Goal: Task Accomplishment & Management: Manage account settings

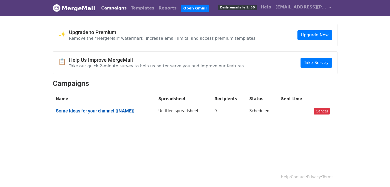
click at [129, 110] on link "Some ideas for your channel {{NAME}}" at bounding box center [104, 111] width 96 height 6
drag, startPoint x: 253, startPoint y: 111, endPoint x: 139, endPoint y: 108, distance: 113.3
click at [227, 124] on body "MergeMail Campaigns Templates Reports Open Gmail Daily emails left: 50 Help [EM…" at bounding box center [195, 72] width 390 height 144
click at [76, 108] on link "Some ideas for your channel {{NAME}}" at bounding box center [104, 111] width 96 height 6
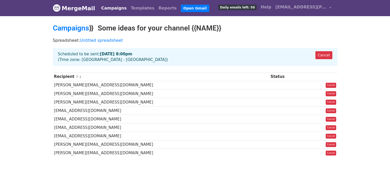
click at [259, 167] on body "MergeMail Campaigns Templates Reports Open Gmail Daily emails left: 50 Help max…" at bounding box center [195, 91] width 390 height 182
click at [319, 55] on link "Cancel" at bounding box center [323, 55] width 17 height 8
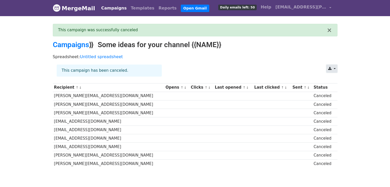
click at [330, 67] on icon at bounding box center [329, 69] width 3 height 4
click at [293, 68] on div "This campaign has been canceled." at bounding box center [188, 73] width 271 height 16
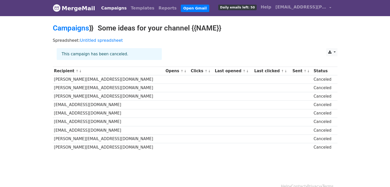
click at [180, 70] on small "↑ ↓" at bounding box center [182, 71] width 5 height 4
click at [110, 52] on div "This campaign has been canceled." at bounding box center [109, 54] width 105 height 12
click at [333, 53] on link at bounding box center [331, 52] width 11 height 8
click at [282, 46] on div "Spreadsheet: Untitled spreadsheet" at bounding box center [195, 41] width 292 height 13
click at [264, 105] on td at bounding box center [272, 105] width 38 height 8
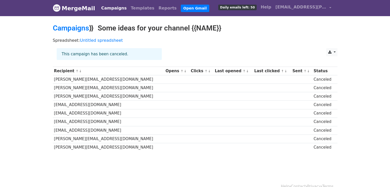
click at [294, 68] on th "Sent ↑ ↓" at bounding box center [301, 71] width 21 height 8
click at [291, 70] on th "Sent ↑ ↓" at bounding box center [301, 71] width 21 height 8
click at [278, 72] on th "Last clicked ↑ ↓" at bounding box center [272, 71] width 38 height 8
click at [138, 83] on td "ella@sexyfitvegan.com" at bounding box center [108, 79] width 111 height 8
click at [81, 32] on link "Campaigns" at bounding box center [71, 28] width 36 height 8
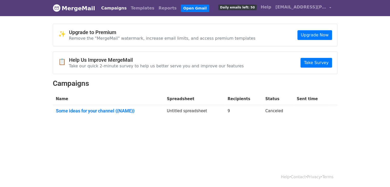
click at [189, 93] on th "Spreadsheet" at bounding box center [194, 99] width 61 height 12
click at [60, 102] on th "Name" at bounding box center [108, 99] width 111 height 12
click at [269, 111] on td "Canceled" at bounding box center [277, 112] width 31 height 14
click at [238, 107] on td "9" at bounding box center [243, 112] width 38 height 14
drag, startPoint x: 214, startPoint y: 113, endPoint x: 180, endPoint y: 93, distance: 39.6
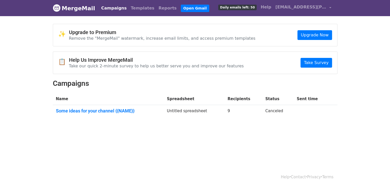
click at [213, 113] on td "Untitled spreadsheet" at bounding box center [194, 112] width 61 height 14
drag, startPoint x: 173, startPoint y: 91, endPoint x: 171, endPoint y: 98, distance: 6.9
click at [173, 92] on div "✨ Upgrade to Premium Remove the "MergeMail" watermark, increase email limits, a…" at bounding box center [195, 73] width 292 height 99
drag, startPoint x: 169, startPoint y: 100, endPoint x: 161, endPoint y: 100, distance: 8.0
click at [164, 101] on th "Name" at bounding box center [108, 99] width 111 height 12
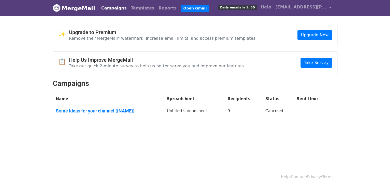
drag, startPoint x: 88, startPoint y: 80, endPoint x: 80, endPoint y: 77, distance: 8.5
click at [88, 80] on h2 "Campaigns" at bounding box center [195, 83] width 284 height 9
drag, startPoint x: 69, startPoint y: 74, endPoint x: 45, endPoint y: 68, distance: 24.5
click at [68, 74] on div "✨ Upgrade to Premium Remove the "MergeMail" watermark, increase email limits, a…" at bounding box center [195, 73] width 292 height 99
drag, startPoint x: 41, startPoint y: 68, endPoint x: 39, endPoint y: 73, distance: 5.8
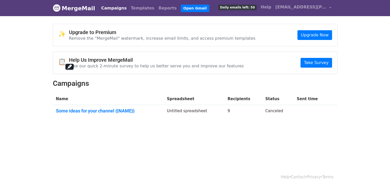
click at [41, 68] on body "MergeMail Campaigns Templates Reports Open Gmail Daily emails left: 50 Help max…" at bounding box center [195, 72] width 390 height 144
click at [59, 117] on td "Some ideas for your channel {{NAME}}" at bounding box center [108, 112] width 111 height 14
click at [120, 111] on link "Some ideas for your channel {{NAME}}" at bounding box center [108, 111] width 105 height 6
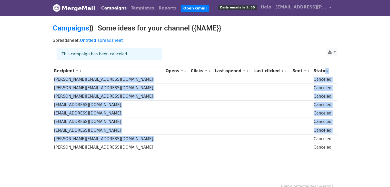
drag, startPoint x: 311, startPoint y: 86, endPoint x: 302, endPoint y: 135, distance: 49.3
click at [302, 135] on tbody "Recipient ↑ ↓ Opens ↑ ↓ Clicks ↑ ↓ Last opened ↑ ↓ Last clicked ↑ ↓ Sent ↑ ↓ St…" at bounding box center [195, 109] width 284 height 85
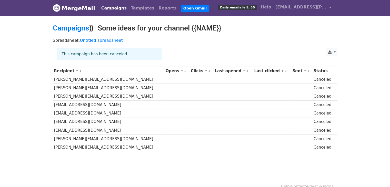
drag, startPoint x: 213, startPoint y: 159, endPoint x: 210, endPoint y: 150, distance: 9.7
click at [212, 159] on body "MergeMail Campaigns Templates Reports Open Gmail Daily emails left: 50 Help max…" at bounding box center [195, 88] width 390 height 176
click at [60, 27] on link "Campaigns" at bounding box center [71, 28] width 36 height 8
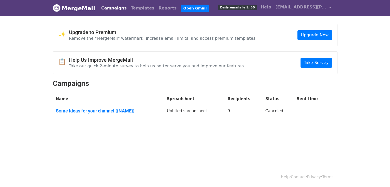
drag, startPoint x: 226, startPoint y: 110, endPoint x: 173, endPoint y: 111, distance: 52.3
click at [173, 111] on td "Untitled spreadsheet" at bounding box center [194, 112] width 61 height 14
drag, startPoint x: 231, startPoint y: 98, endPoint x: 232, endPoint y: 103, distance: 4.5
click at [232, 103] on th "Recipients" at bounding box center [243, 99] width 38 height 12
click at [232, 111] on td "9" at bounding box center [243, 112] width 38 height 14
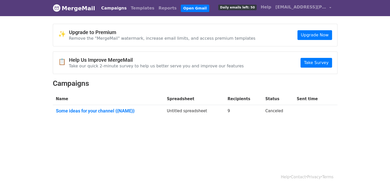
click at [232, 111] on td "9" at bounding box center [243, 112] width 38 height 14
click at [224, 114] on td "Untitled spreadsheet" at bounding box center [194, 112] width 61 height 14
click at [201, 105] on td "Untitled spreadsheet" at bounding box center [194, 112] width 61 height 14
click at [164, 105] on td "Some ideas for your channel {{NAME}}" at bounding box center [108, 112] width 111 height 14
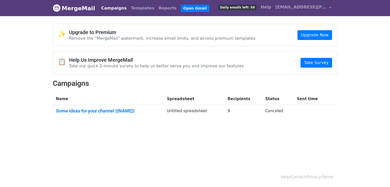
drag, startPoint x: 75, startPoint y: 109, endPoint x: 54, endPoint y: 122, distance: 24.0
click at [54, 122] on div "✨ Upgrade to Premium Remove the "MergeMail" watermark, increase email limits, a…" at bounding box center [195, 73] width 292 height 99
click at [156, 12] on link "Reports" at bounding box center [167, 8] width 22 height 10
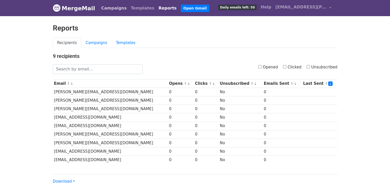
click at [108, 7] on link "Campaigns" at bounding box center [113, 8] width 29 height 10
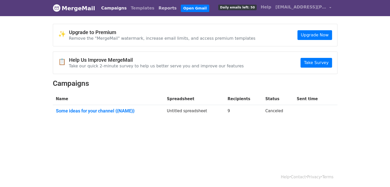
click at [156, 8] on link "Reports" at bounding box center [167, 8] width 22 height 10
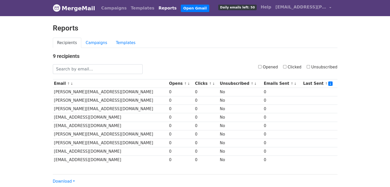
drag, startPoint x: 100, startPoint y: 88, endPoint x: 1, endPoint y: 103, distance: 99.4
click at [1, 103] on body "MergeMail Campaigns Templates Reports Open Gmail Daily emails left: 50 Help max…" at bounding box center [195, 102] width 390 height 205
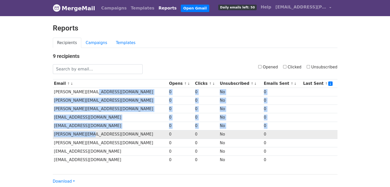
drag, startPoint x: 91, startPoint y: 90, endPoint x: 90, endPoint y: 136, distance: 45.1
click at [91, 136] on tbody "Email ↑ ↓ Opens ↑ ↓ Clicks ↑ ↓ Unsubscribed ↑ ↓ Emails Sent ↑ ↓ Last Sent ↑ ↓ a…" at bounding box center [195, 121] width 284 height 85
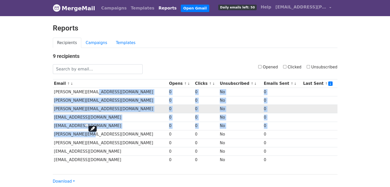
click at [68, 105] on td "[PERSON_NAME][EMAIL_ADDRESS][DOMAIN_NAME]" at bounding box center [110, 109] width 115 height 8
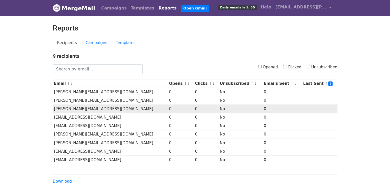
click at [67, 105] on td "[PERSON_NAME][EMAIL_ADDRESS][DOMAIN_NAME]" at bounding box center [110, 109] width 115 height 8
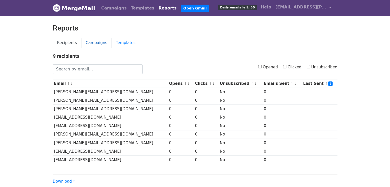
click at [88, 39] on link "Campaigns" at bounding box center [96, 43] width 30 height 11
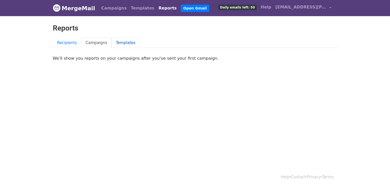
click at [124, 43] on link "Templates" at bounding box center [125, 43] width 28 height 11
